Goal: Task Accomplishment & Management: Use online tool/utility

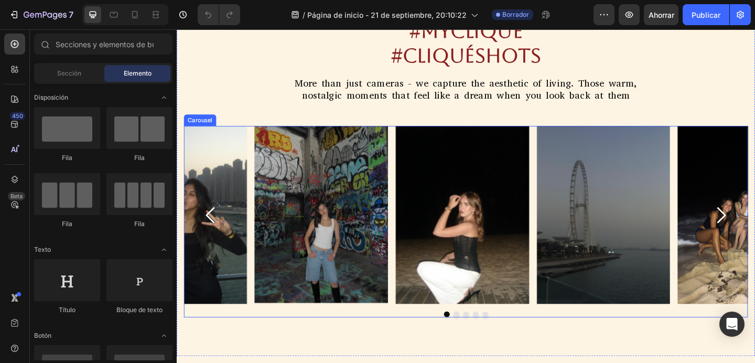
scroll to position [464, 0]
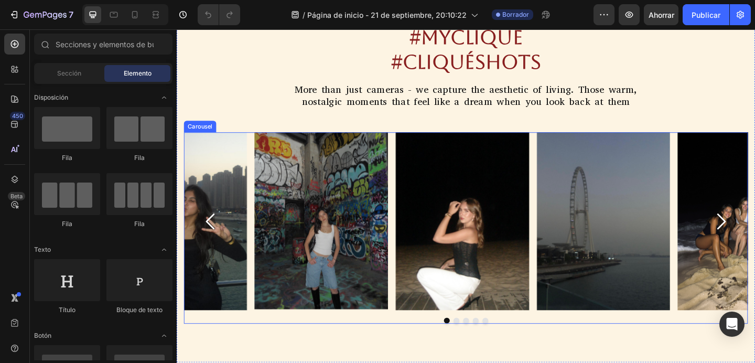
click at [754, 240] on icon "Carousel Next Arrow" at bounding box center [768, 237] width 9 height 17
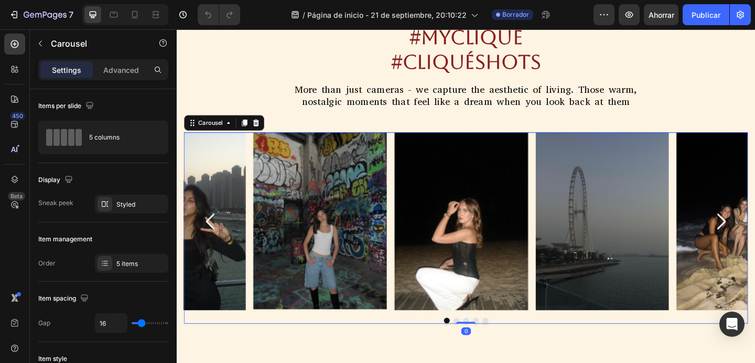
click at [754, 240] on icon "Carousel Next Arrow" at bounding box center [768, 237] width 9 height 17
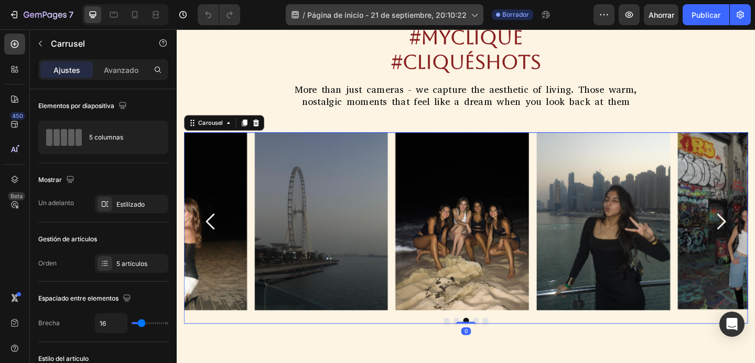
scroll to position [75, 0]
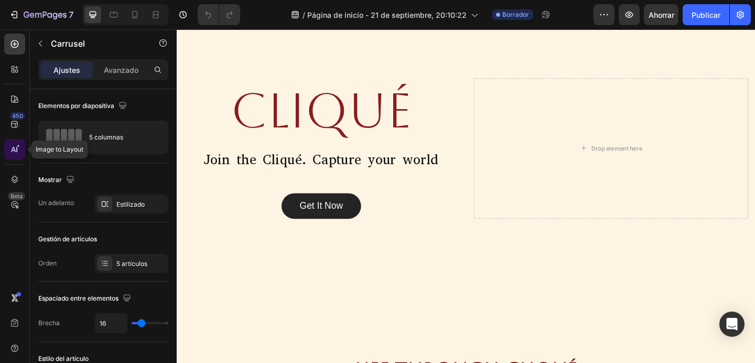
click at [15, 143] on div at bounding box center [14, 149] width 21 height 21
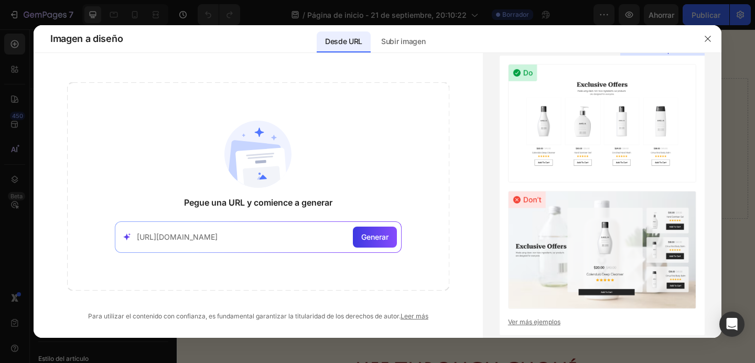
type input "https://www.elantherm.com/"
click at [394, 221] on div "https://www.elantherm.com/ Generar" at bounding box center [258, 236] width 287 height 31
click at [386, 234] on font "Generar" at bounding box center [374, 236] width 27 height 9
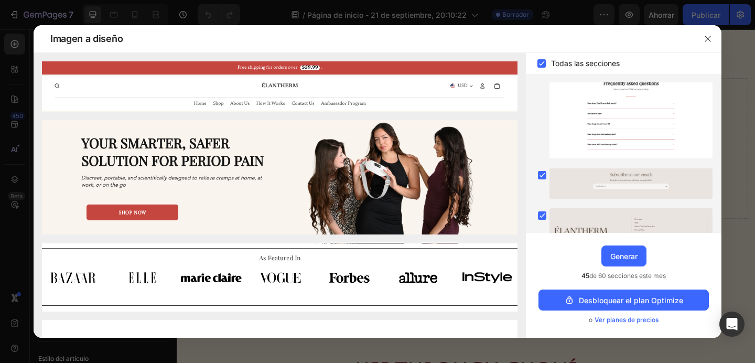
scroll to position [553, 0]
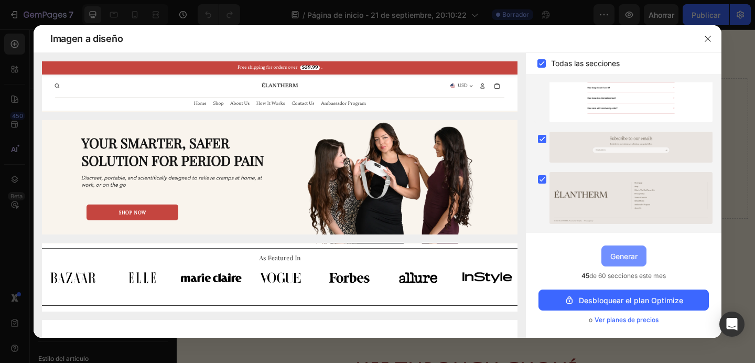
drag, startPoint x: 625, startPoint y: 258, endPoint x: 484, endPoint y: 198, distance: 153.2
click at [625, 258] on font "Generar" at bounding box center [623, 256] width 27 height 9
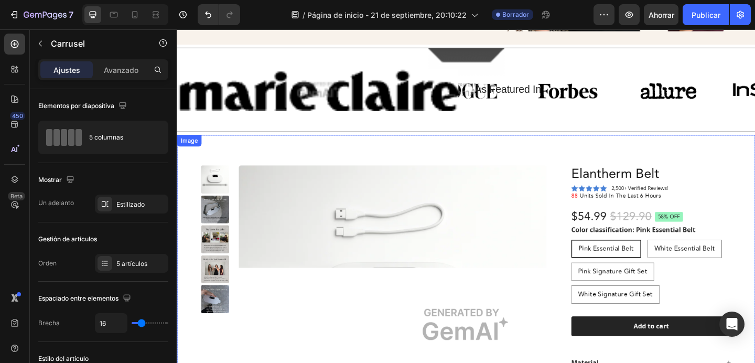
scroll to position [2198, 0]
click at [644, 197] on img at bounding box center [491, 351] width 629 height 413
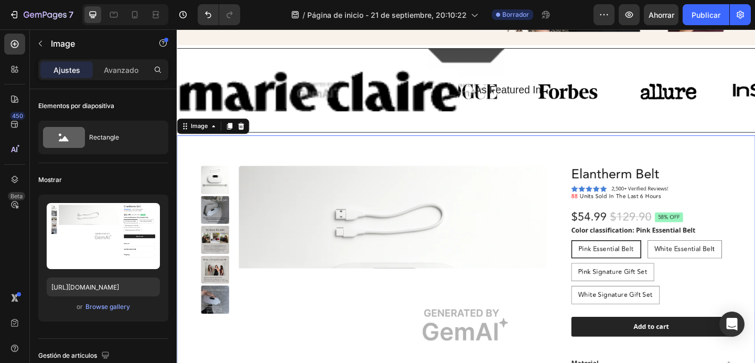
click at [644, 197] on img at bounding box center [491, 351] width 629 height 413
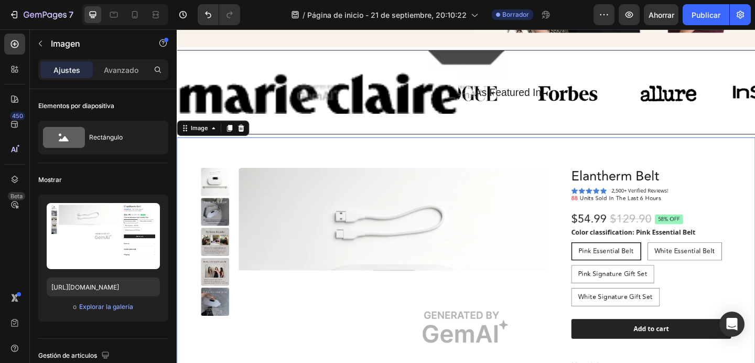
click at [650, 188] on img at bounding box center [491, 353] width 629 height 413
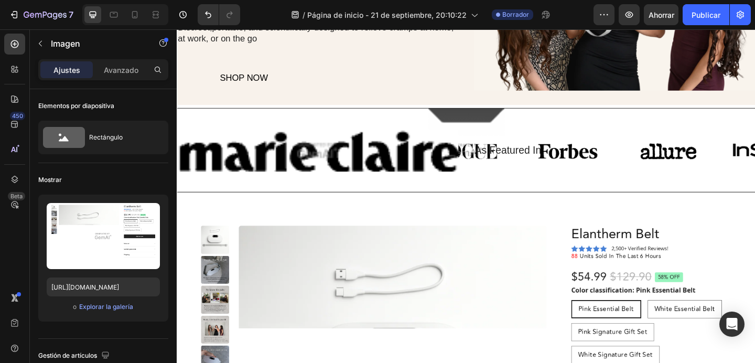
scroll to position [2177, 0]
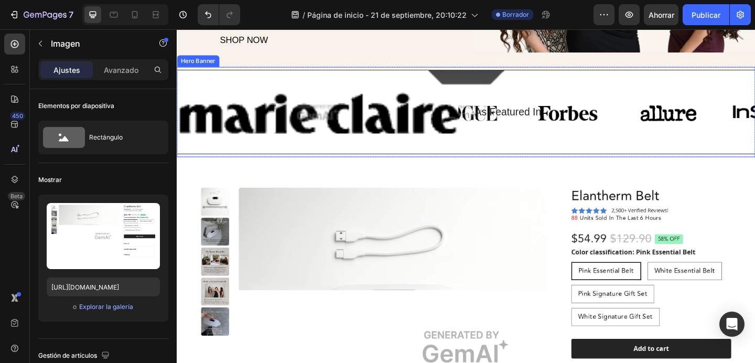
scroll to position [2259, 0]
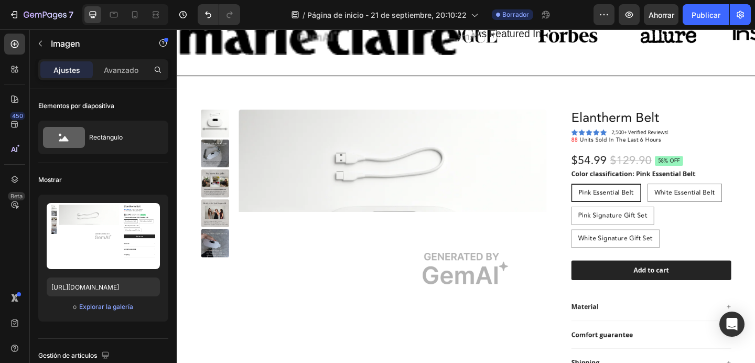
click at [634, 202] on img at bounding box center [491, 289] width 629 height 413
click at [649, 134] on img at bounding box center [491, 289] width 629 height 413
click at [642, 131] on img at bounding box center [491, 289] width 629 height 413
click at [371, 238] on img at bounding box center [491, 289] width 629 height 413
click at [214, 152] on img at bounding box center [491, 289] width 629 height 413
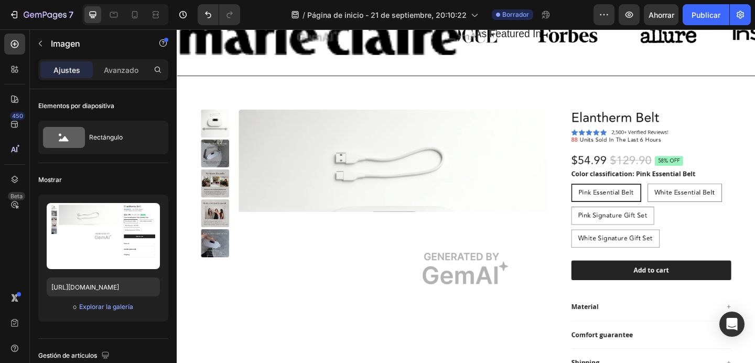
click at [229, 117] on img at bounding box center [491, 289] width 629 height 413
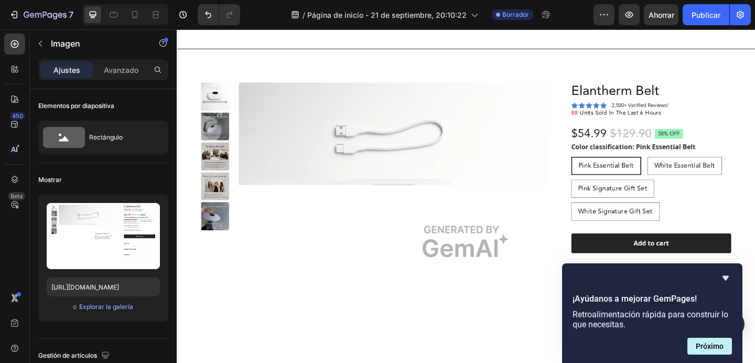
scroll to position [2277, 0]
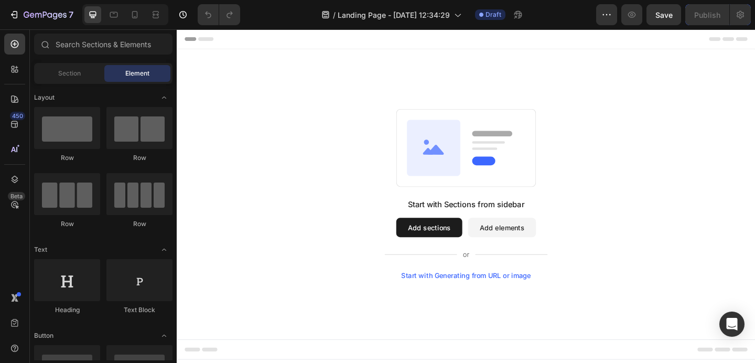
click at [461, 245] on button "Add sections" at bounding box center [451, 244] width 72 height 21
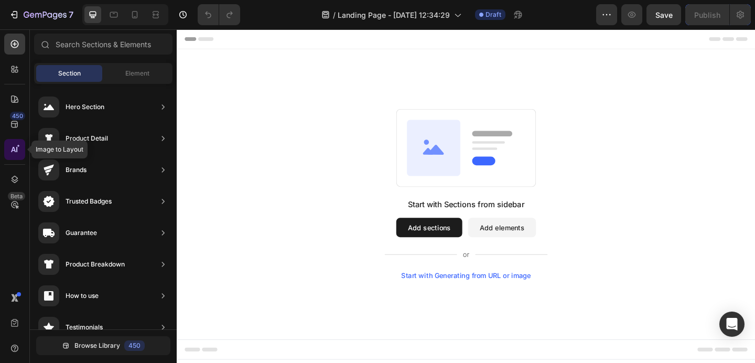
click at [19, 154] on icon at bounding box center [14, 149] width 10 height 10
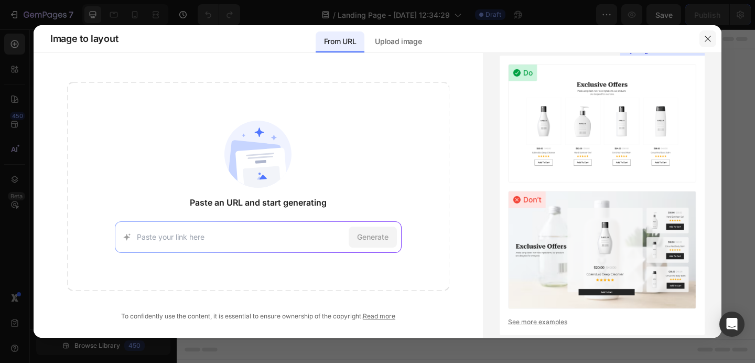
click at [708, 35] on icon "button" at bounding box center [708, 39] width 8 height 8
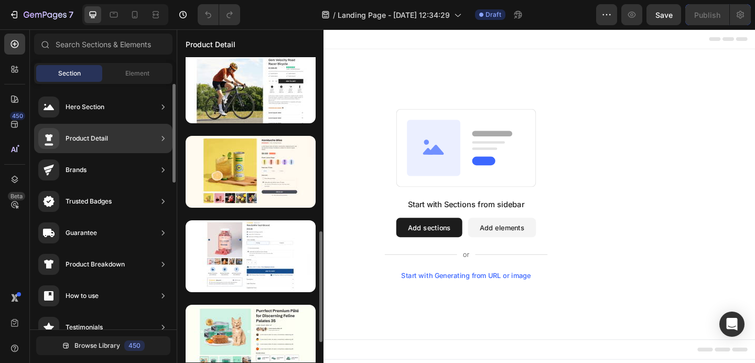
scroll to position [381, 0]
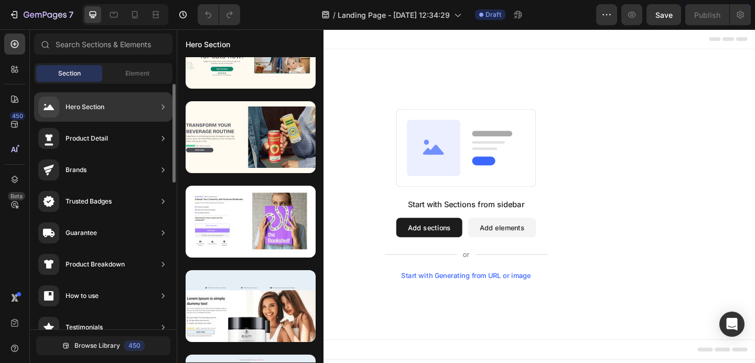
click at [115, 106] on div "Hero Section" at bounding box center [103, 106] width 138 height 29
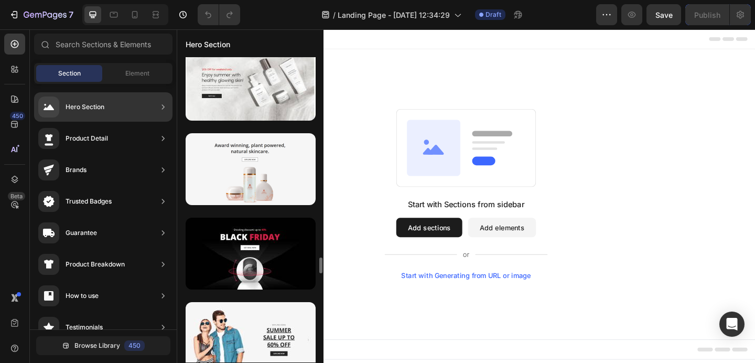
scroll to position [3810, 0]
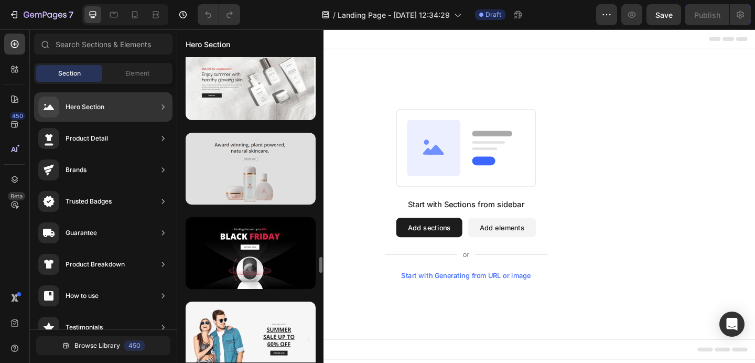
click at [262, 183] on div at bounding box center [251, 169] width 130 height 72
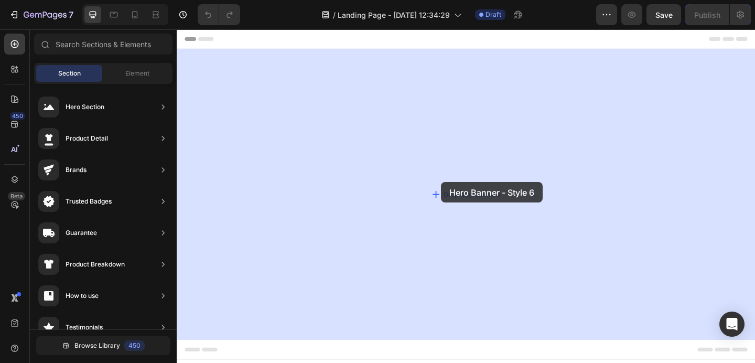
drag, startPoint x: 436, startPoint y: 204, endPoint x: 463, endPoint y: 194, distance: 29.0
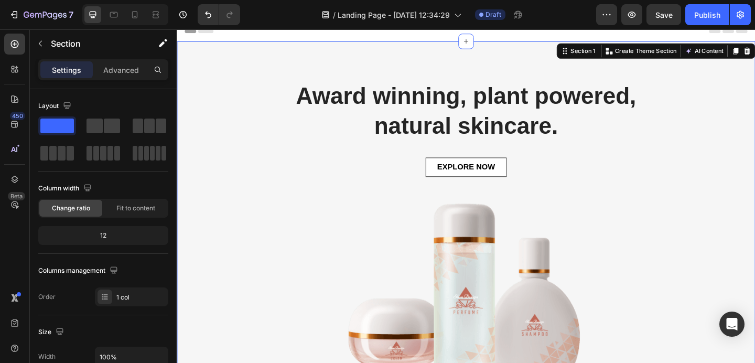
scroll to position [0, 0]
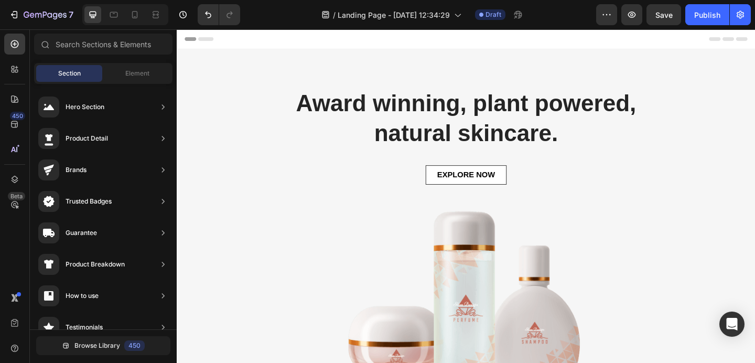
click at [540, 39] on div "Header" at bounding box center [491, 39] width 612 height 21
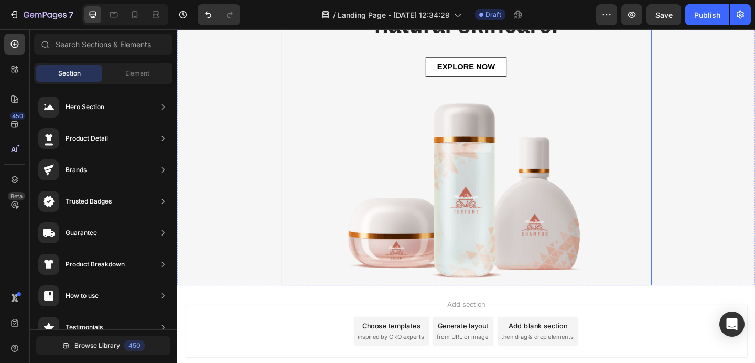
scroll to position [117, 0]
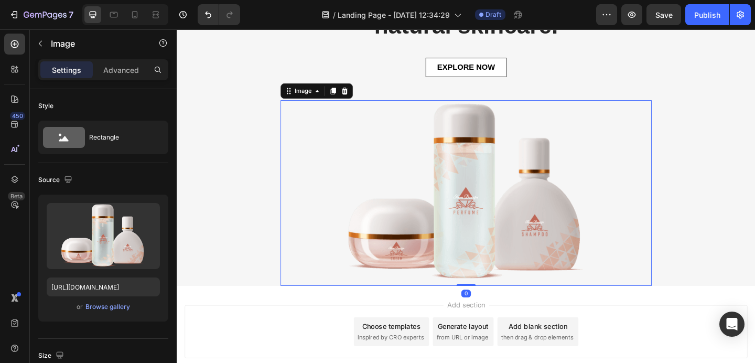
click at [520, 200] on img at bounding box center [491, 207] width 404 height 202
click at [741, 185] on div "Award winning, plant powered, natural skincare. Heading EXPLORE NOW Button Imag…" at bounding box center [491, 142] width 613 height 332
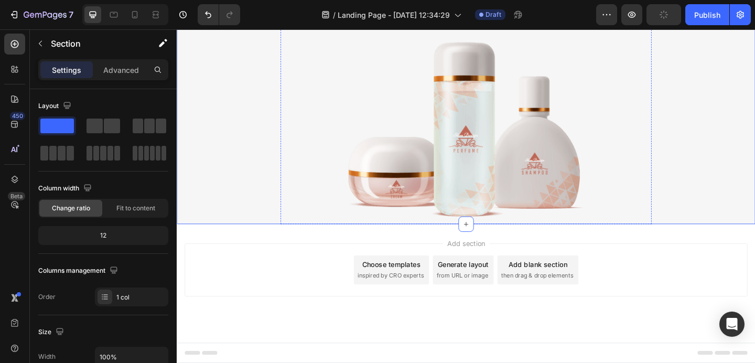
scroll to position [0, 0]
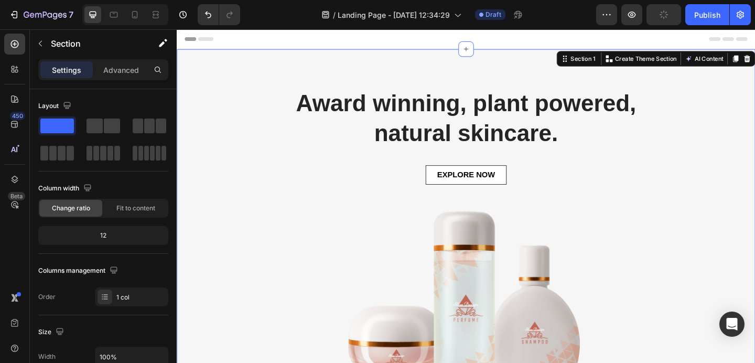
click at [499, 73] on div "Award winning, plant powered, natural skincare. Heading EXPLORE NOW Button Imag…" at bounding box center [491, 238] width 629 height 374
click at [708, 138] on div "Award winning, plant powered, natural skincare. Heading EXPLORE NOW Button Imag…" at bounding box center [491, 259] width 613 height 332
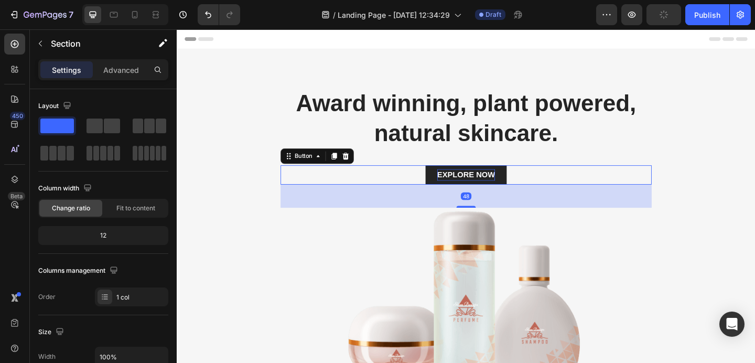
click at [501, 193] on div "EXPLORE NOW" at bounding box center [491, 187] width 63 height 13
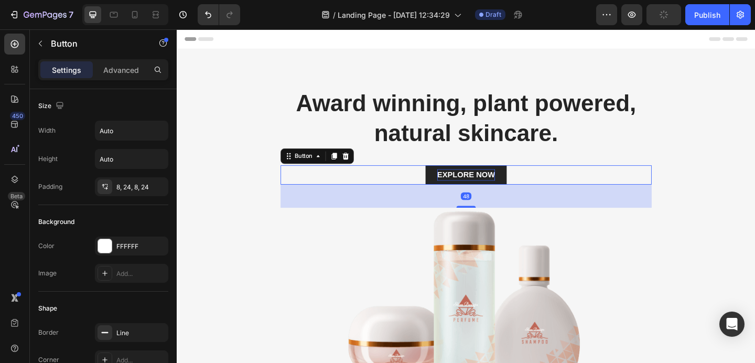
click at [494, 187] on div "EXPLORE NOW" at bounding box center [491, 187] width 63 height 13
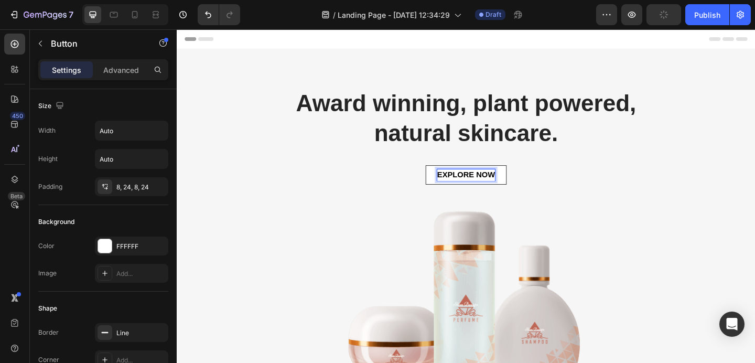
click at [642, 189] on div "EXPLORE NOW Button 48" at bounding box center [491, 187] width 404 height 21
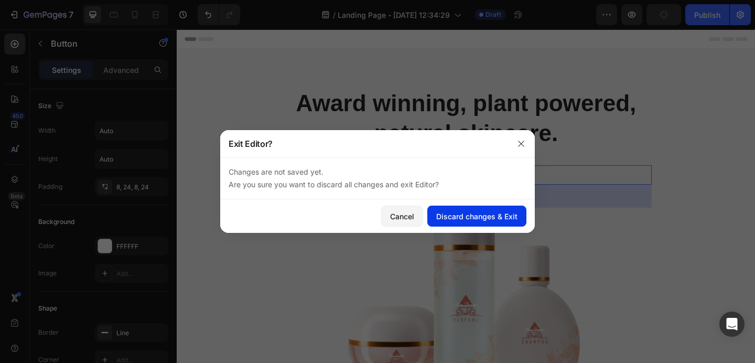
click at [482, 216] on div "Discard changes & Exit" at bounding box center [476, 216] width 81 height 11
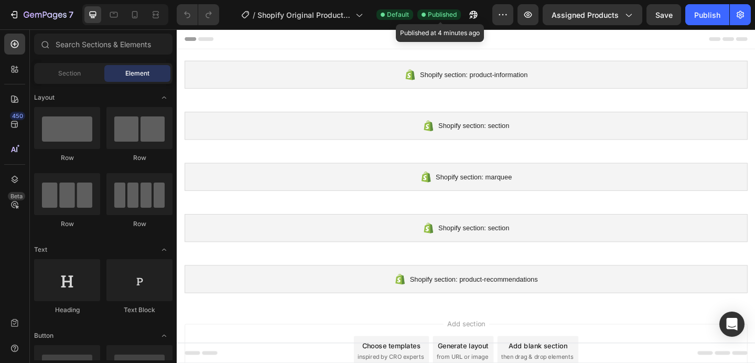
click at [431, 16] on span "Published" at bounding box center [442, 14] width 29 height 9
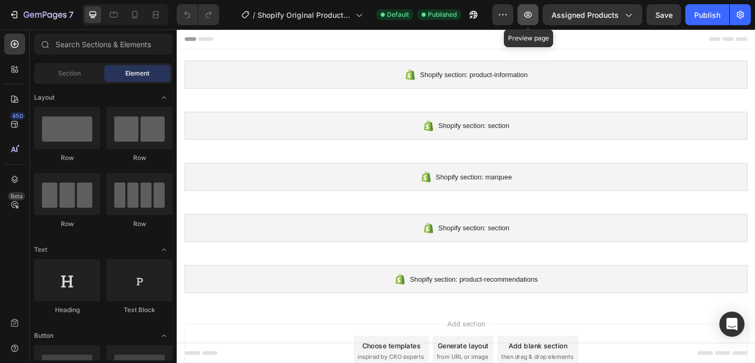
click at [531, 15] on icon "button" at bounding box center [528, 14] width 10 height 10
